Goal: Navigation & Orientation: Find specific page/section

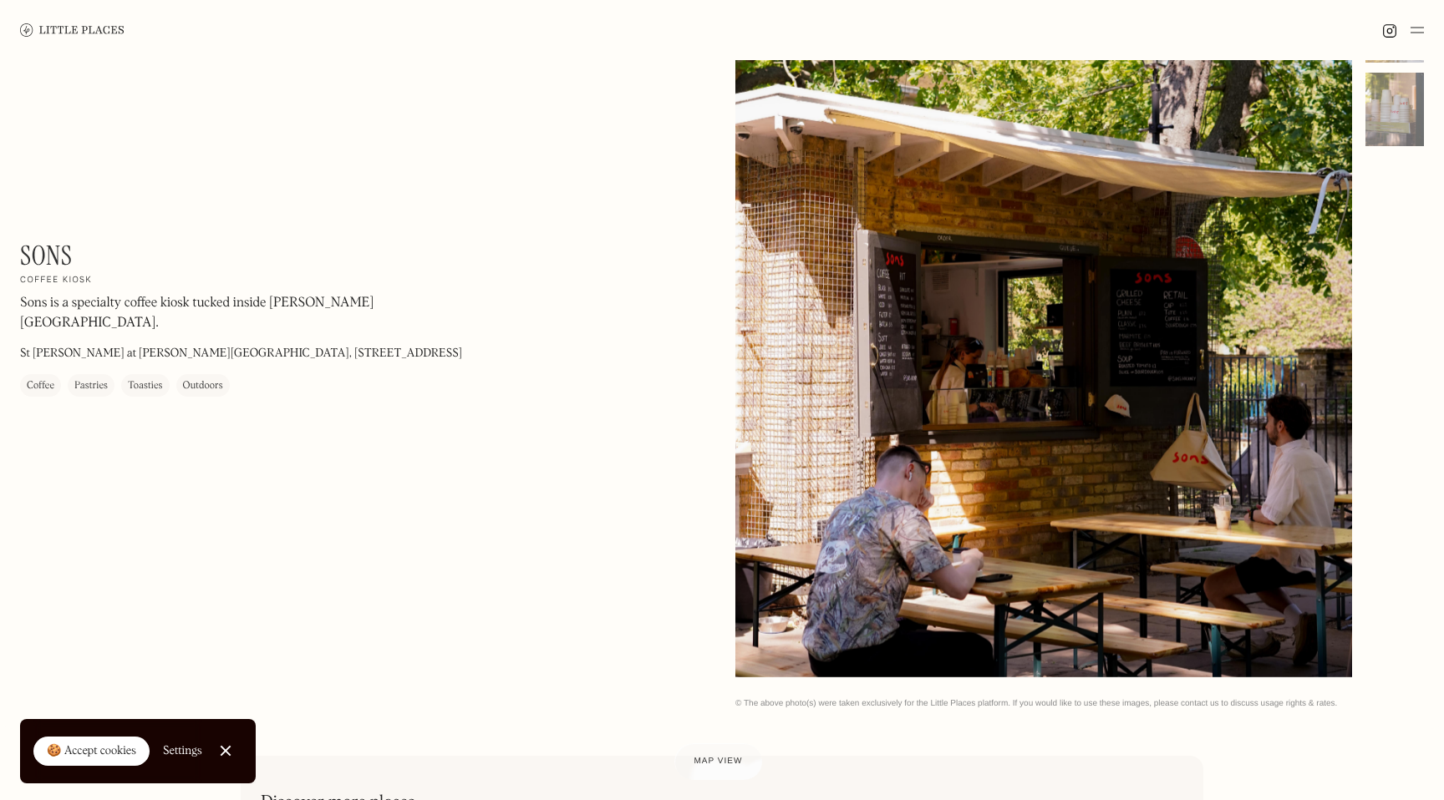
scroll to position [175, 0]
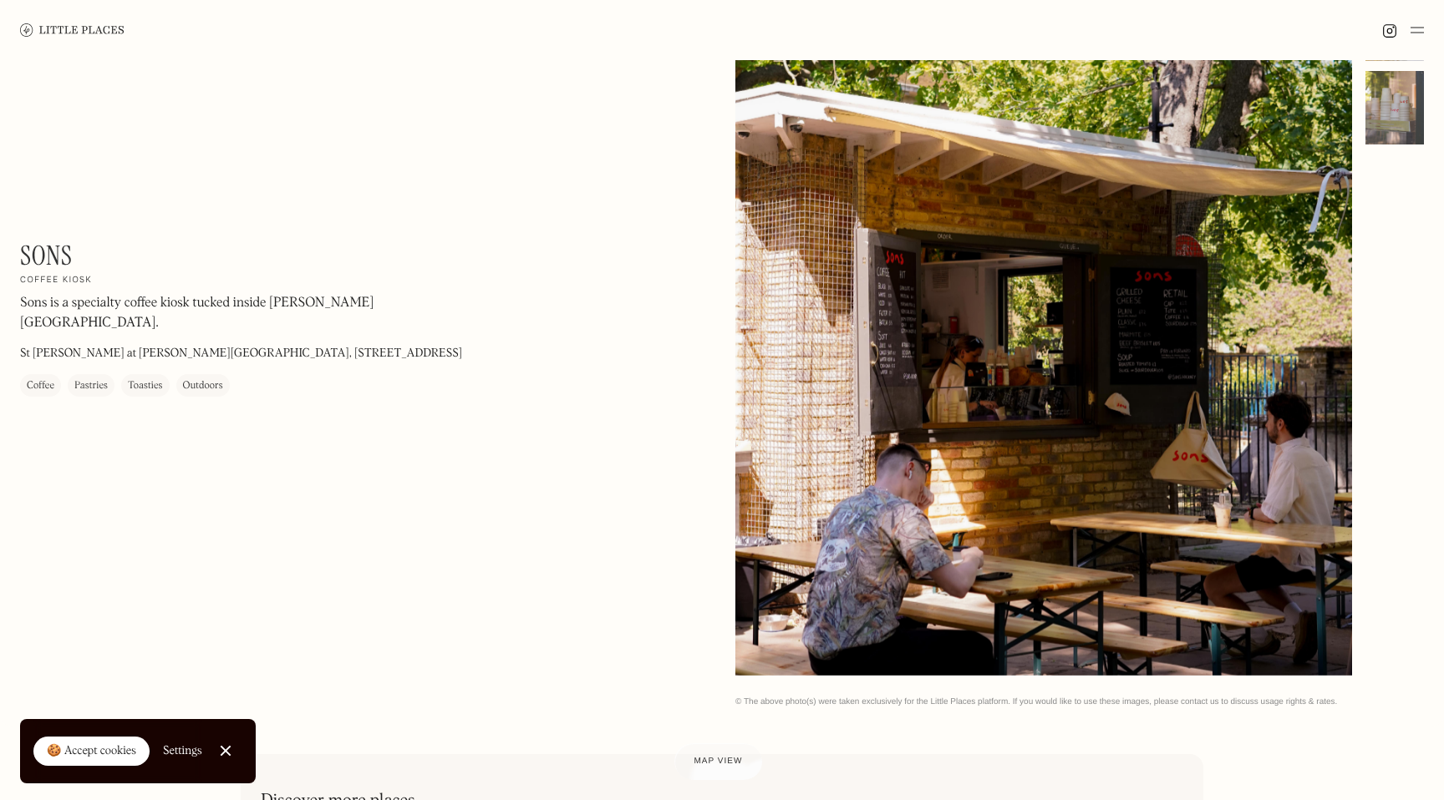
click at [1396, 109] on div at bounding box center [1394, 108] width 58 height 74
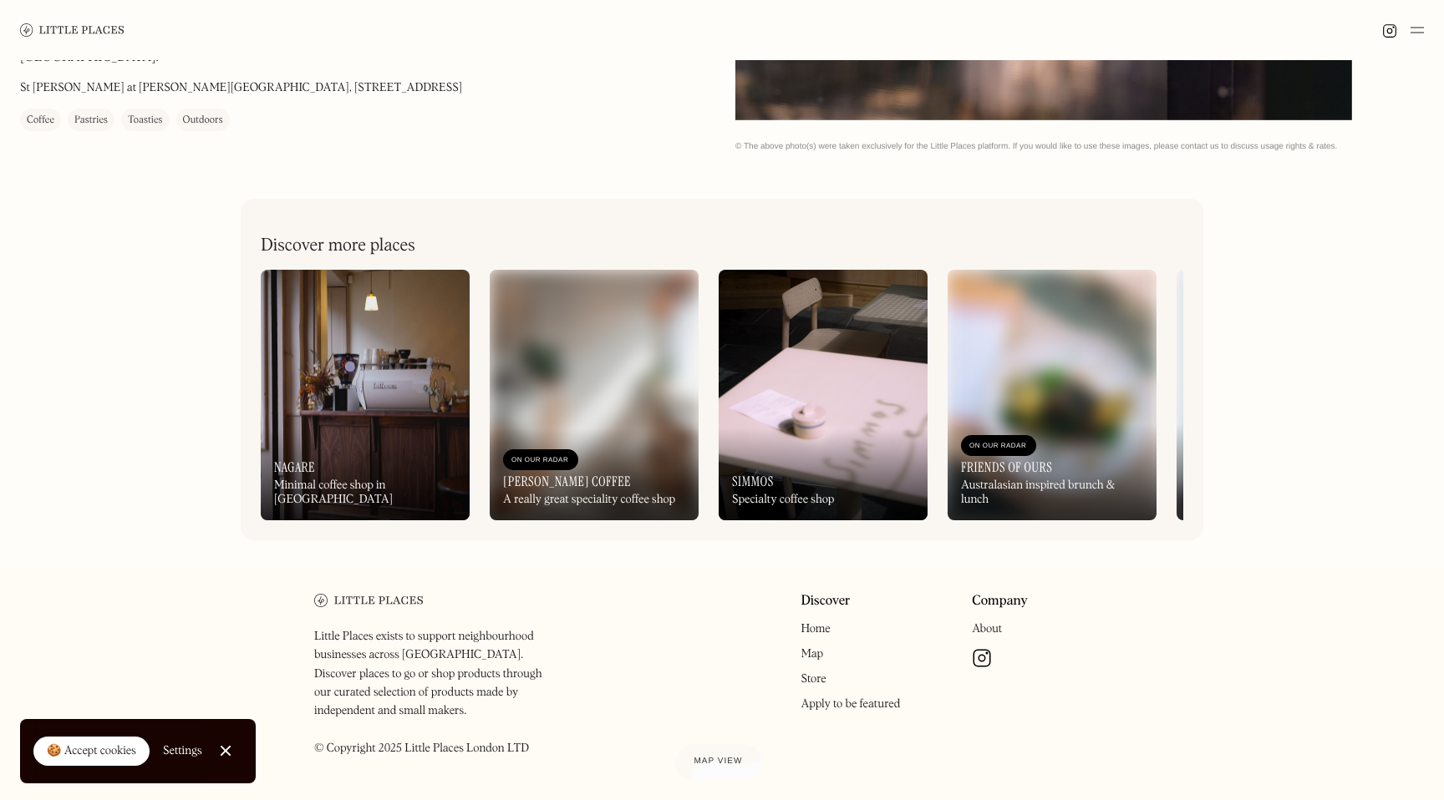
scroll to position [762, 0]
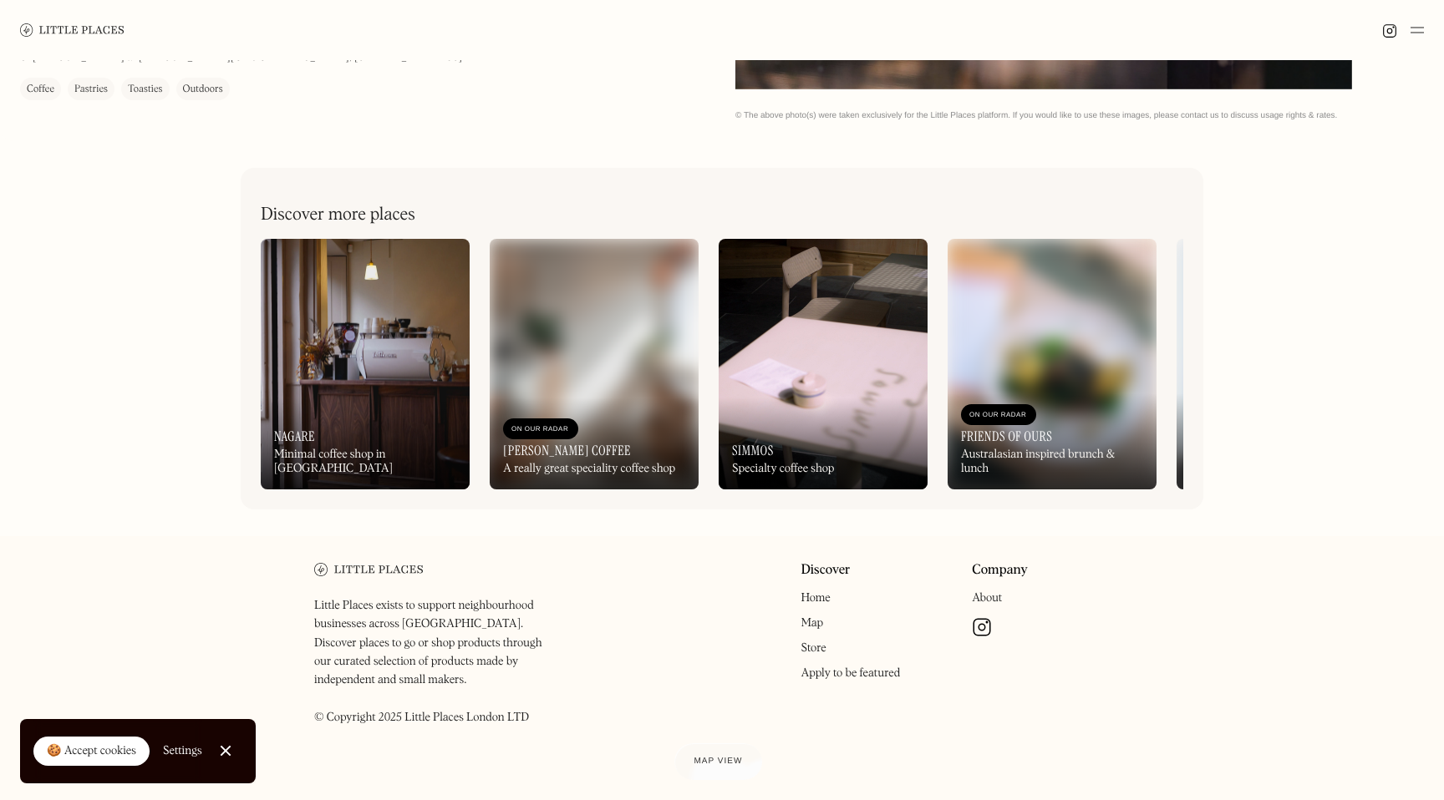
click at [816, 625] on link "Map" at bounding box center [811, 623] width 23 height 12
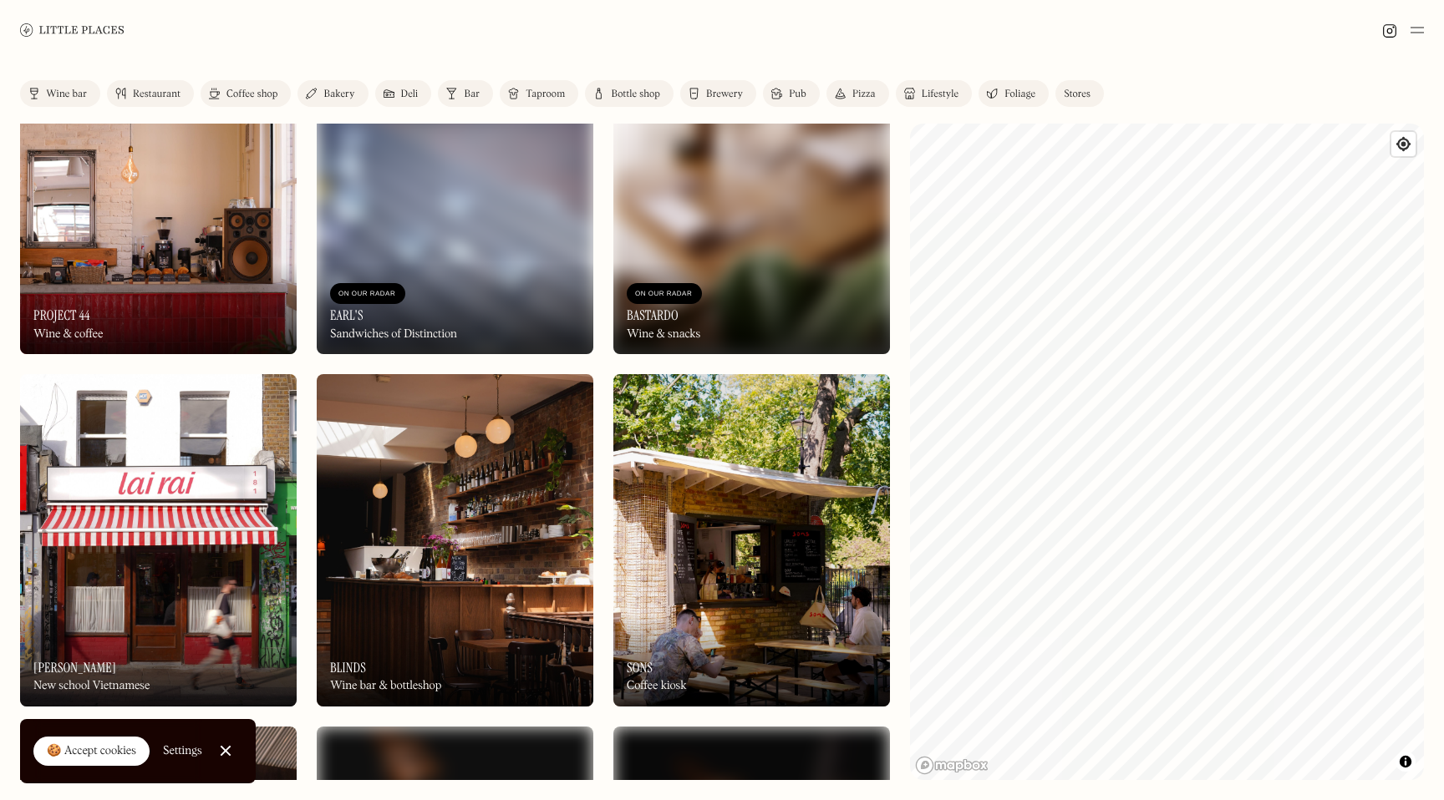
scroll to position [2214, 0]
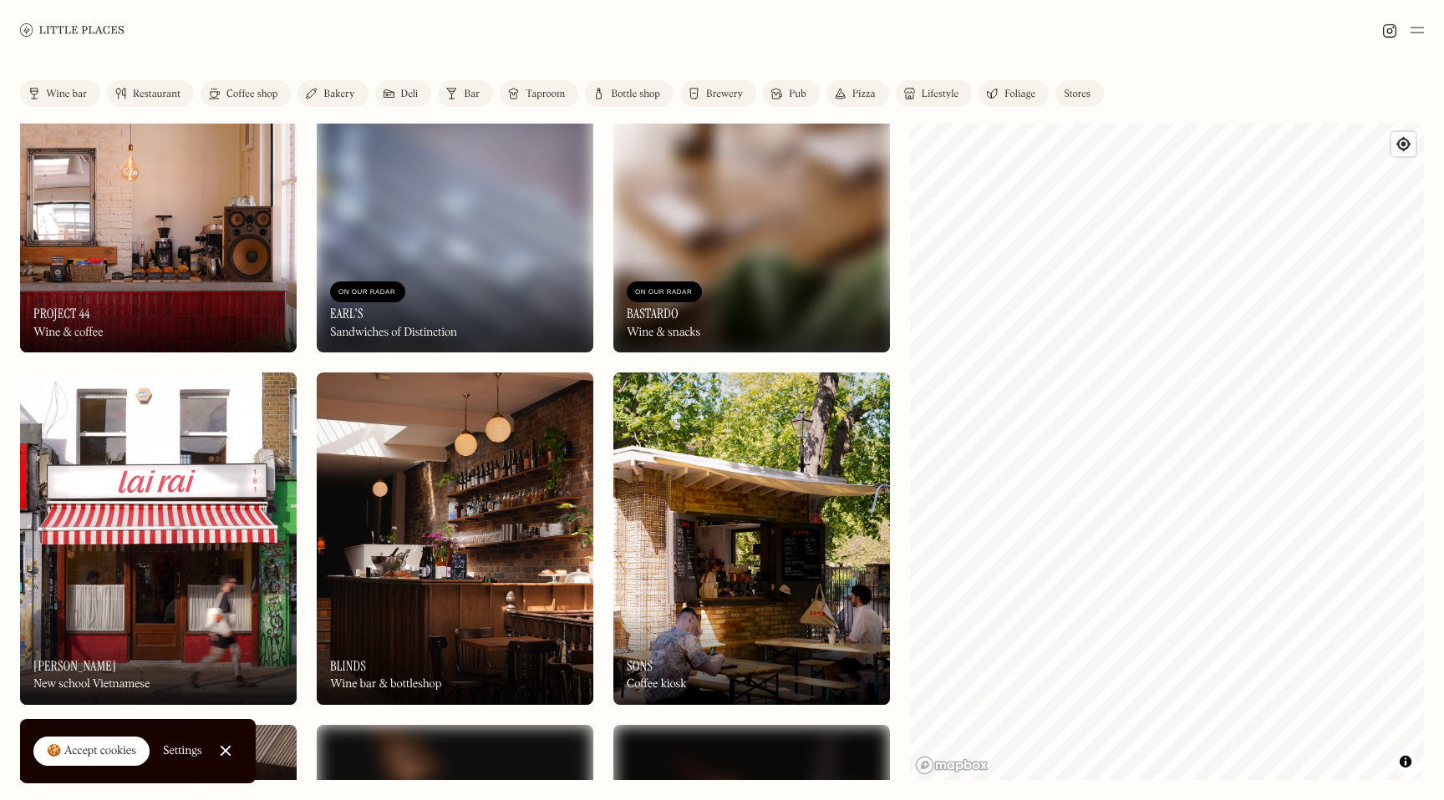
click at [816, 631] on div "On Our Radar Sons Coffee kiosk" at bounding box center [751, 659] width 277 height 92
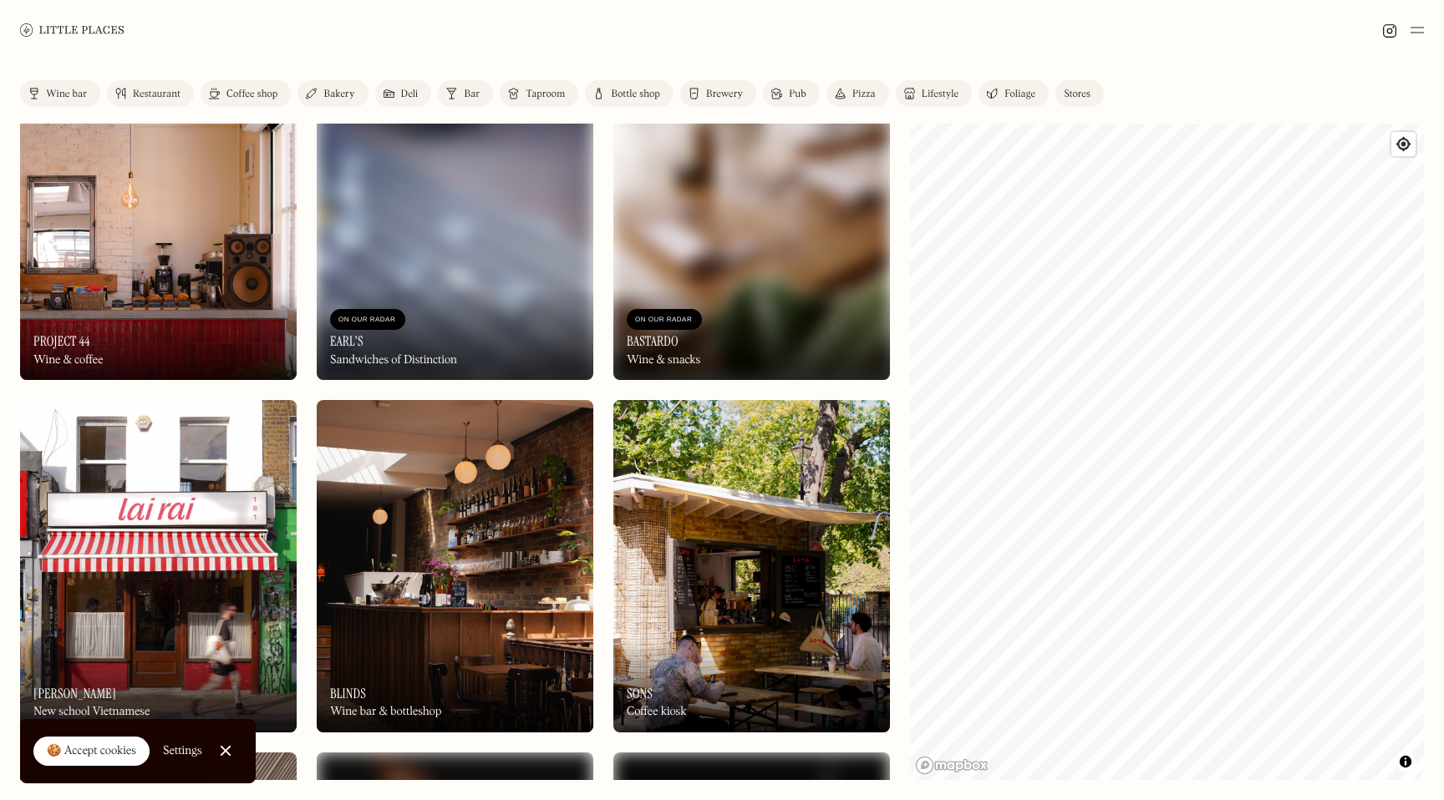
scroll to position [2190, 0]
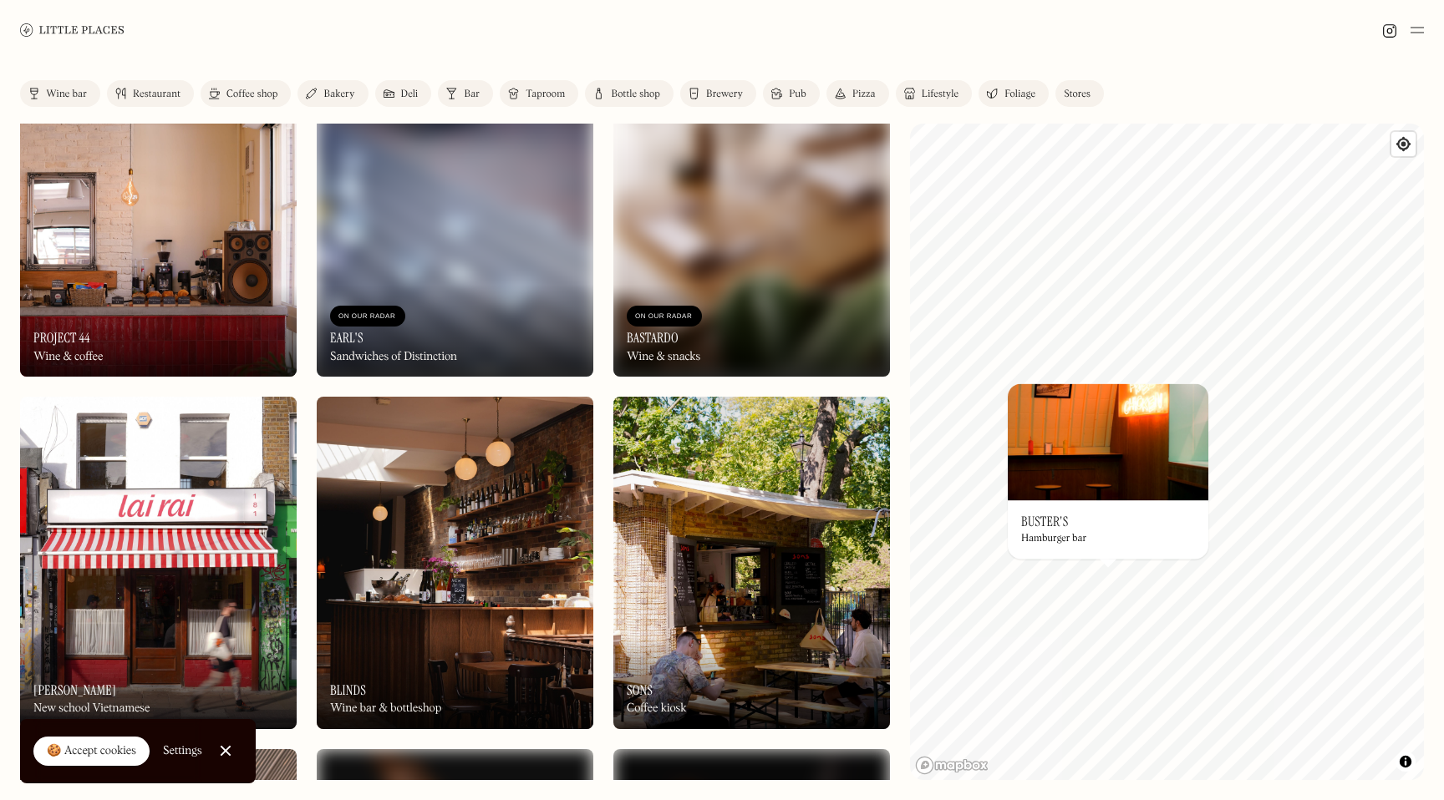
click at [1057, 536] on div "Hamburger bar" at bounding box center [1053, 540] width 65 height 12
